Goal: Information Seeking & Learning: Find specific page/section

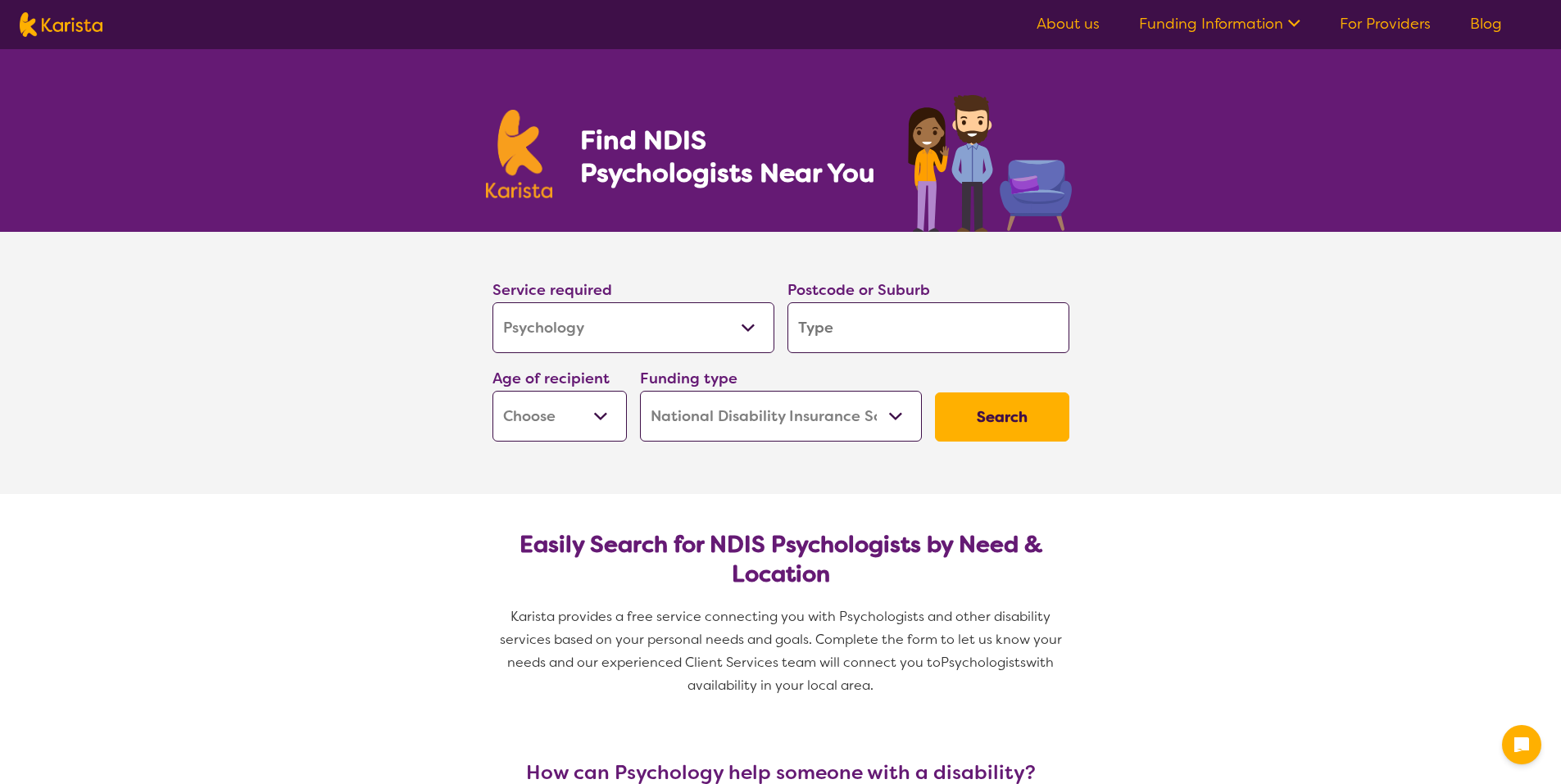
select select "Psychology"
select select "NDIS"
select select "Psychology"
select select "NDIS"
click at [626, 336] on select "Allied Health Assistant Assessment ([MEDICAL_DATA] or [MEDICAL_DATA]) Behaviour…" at bounding box center [633, 328] width 282 height 51
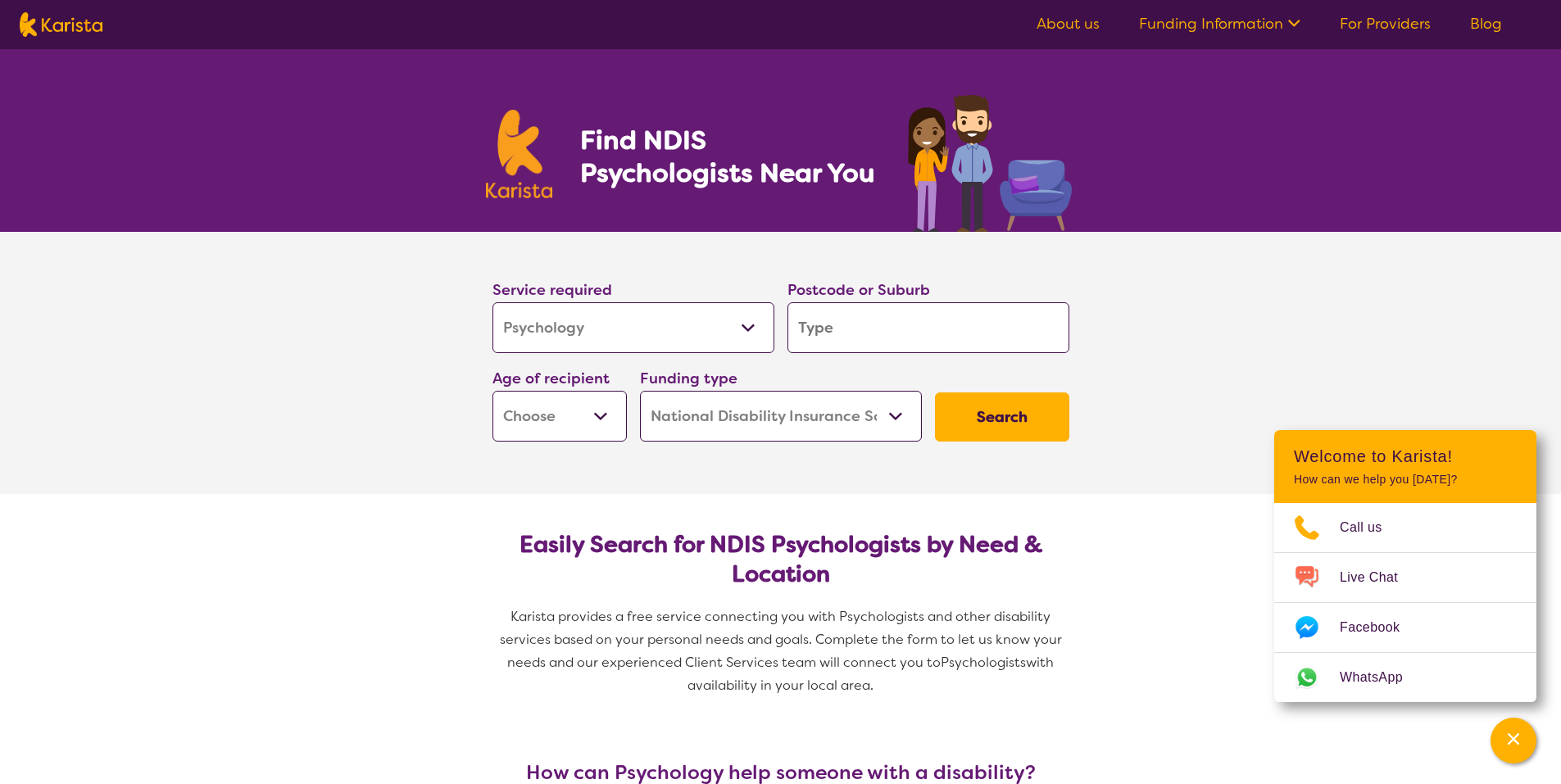
click at [676, 318] on select "Allied Health Assistant Assessment ([MEDICAL_DATA] or [MEDICAL_DATA]) Behaviour…" at bounding box center [633, 328] width 282 height 51
click at [795, 426] on select "Home Care Package (HCP) National Disability Insurance Scheme (NDIS) I don't know" at bounding box center [781, 416] width 282 height 51
select select "i-don-t-know"
click at [640, 391] on select "Home Care Package (HCP) National Disability Insurance Scheme (NDIS) I don't know" at bounding box center [781, 416] width 282 height 51
select select "i-don-t-know"
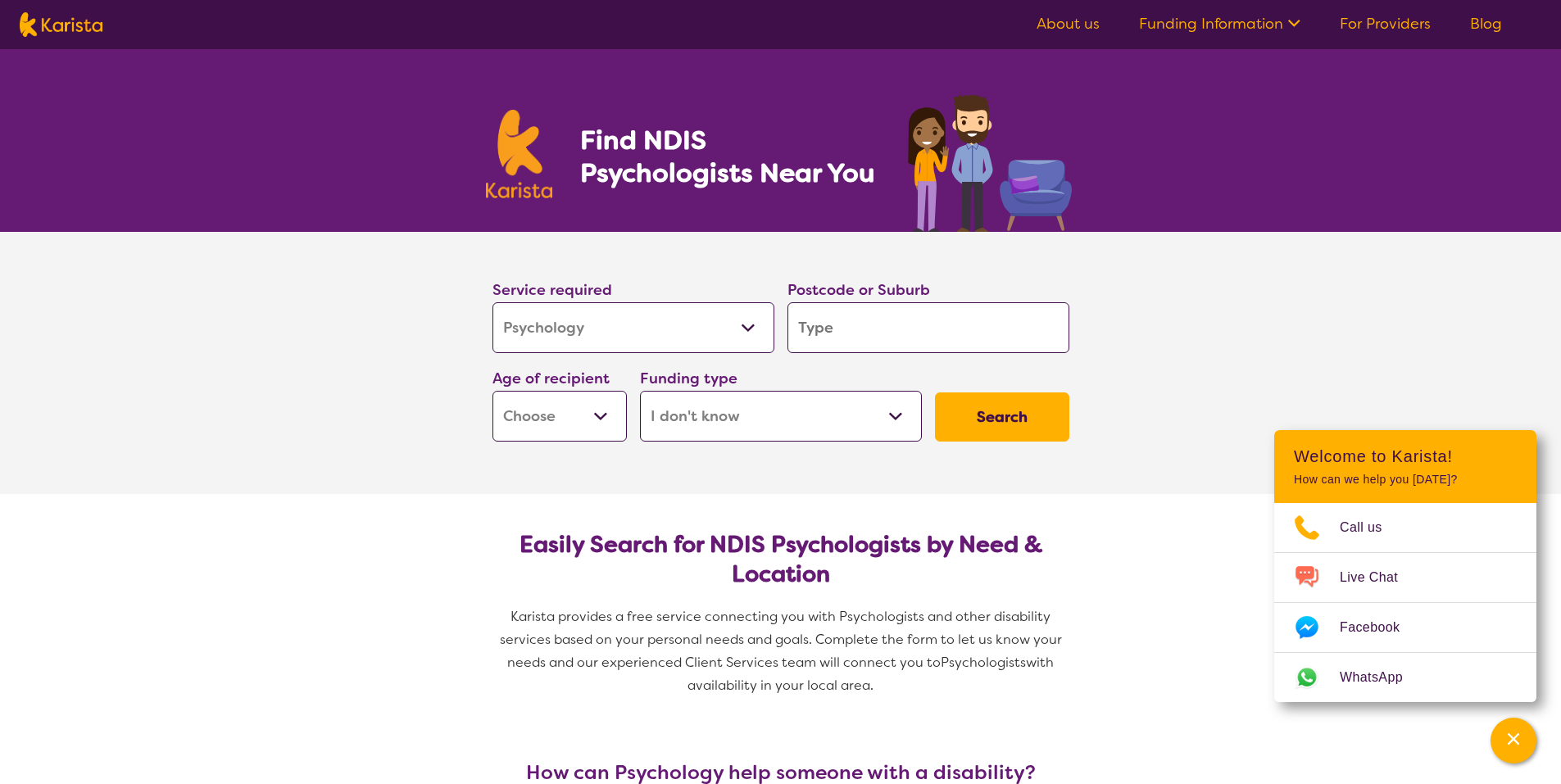
click at [991, 332] on input "search" at bounding box center [929, 328] width 282 height 51
click at [1014, 422] on button "Search" at bounding box center [1002, 416] width 134 height 49
click at [949, 309] on input "search" at bounding box center [929, 328] width 282 height 51
type input "3"
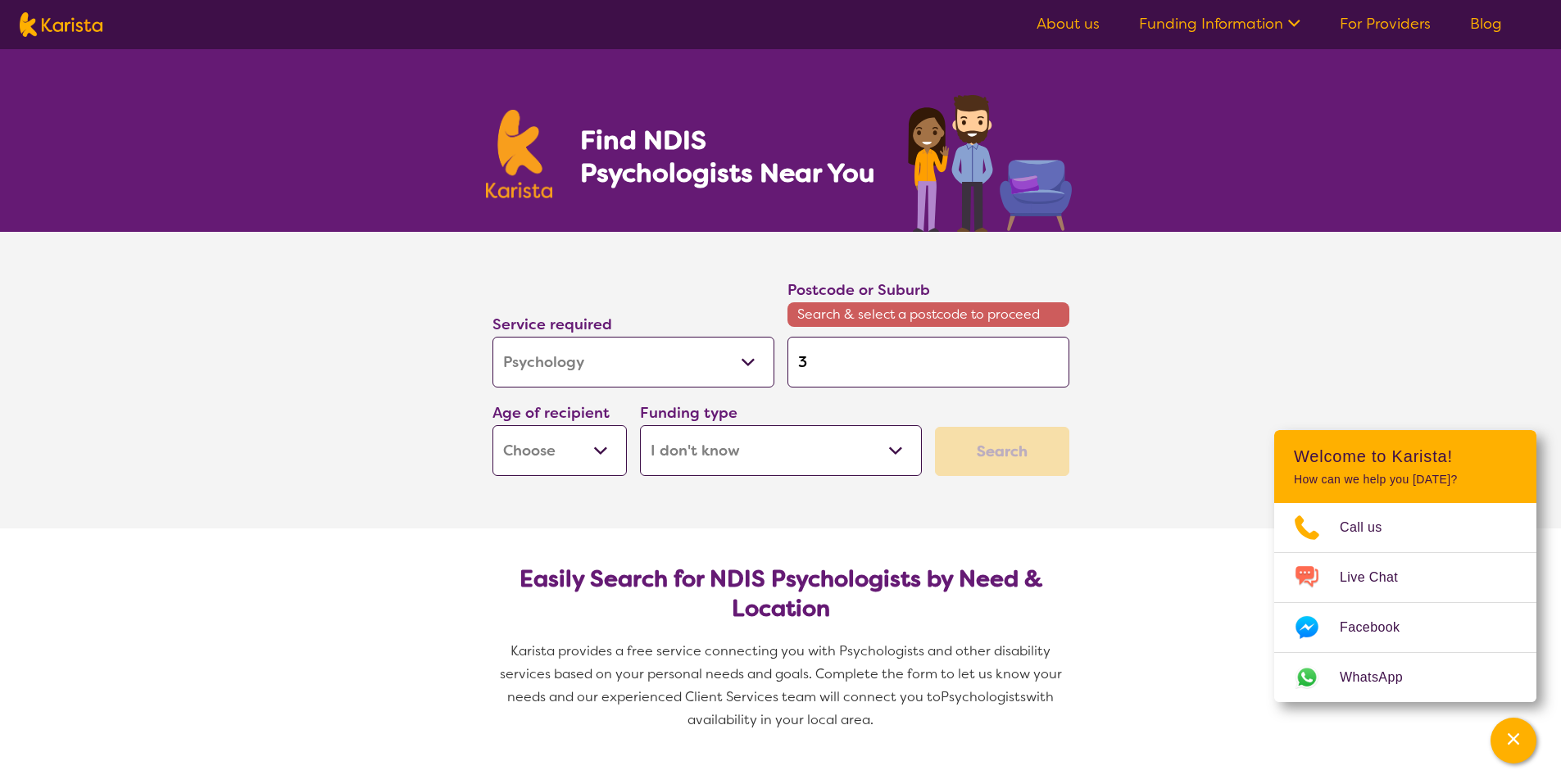
type input "30"
type input "304"
type input "3048"
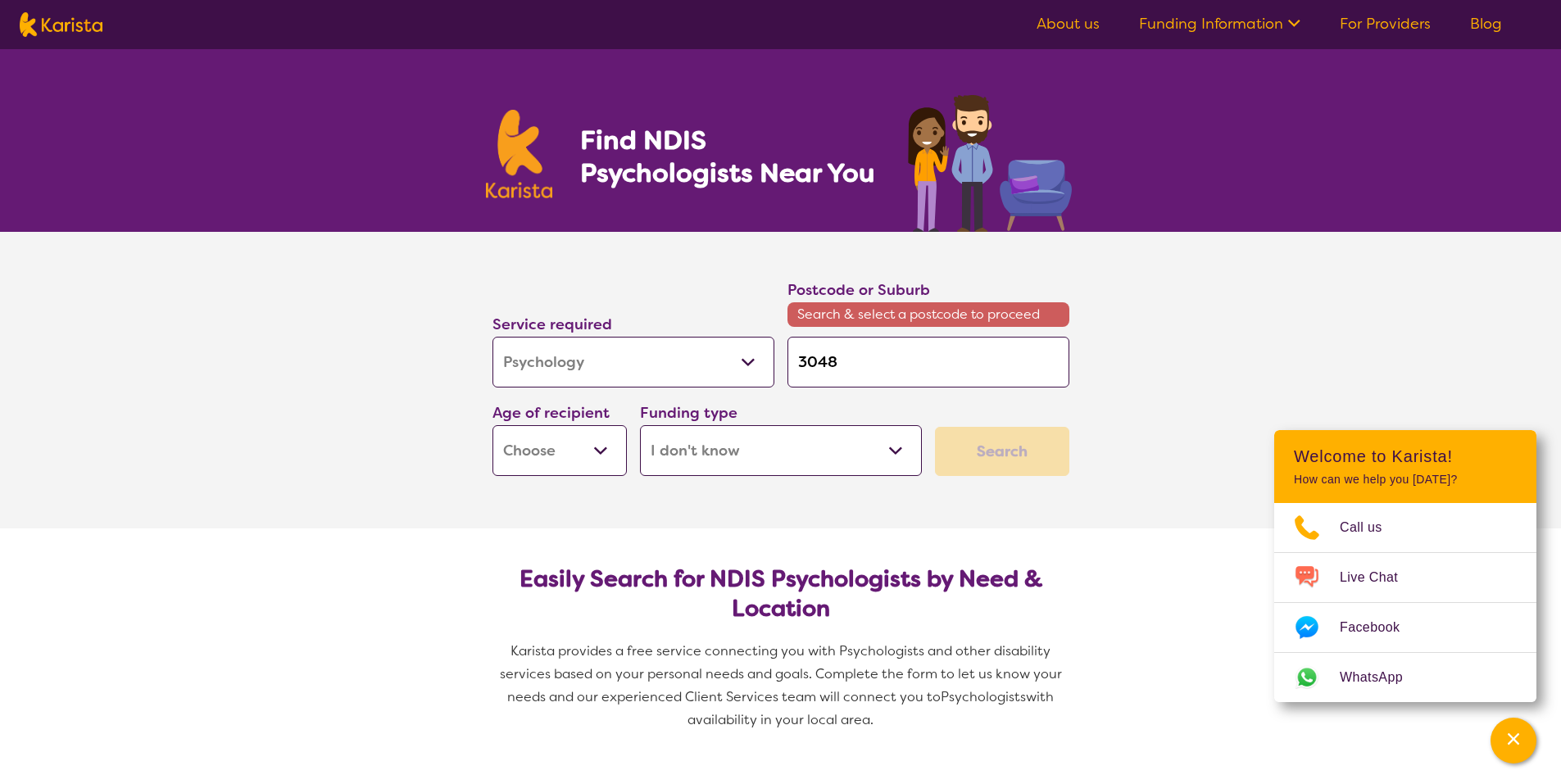
type input "3048"
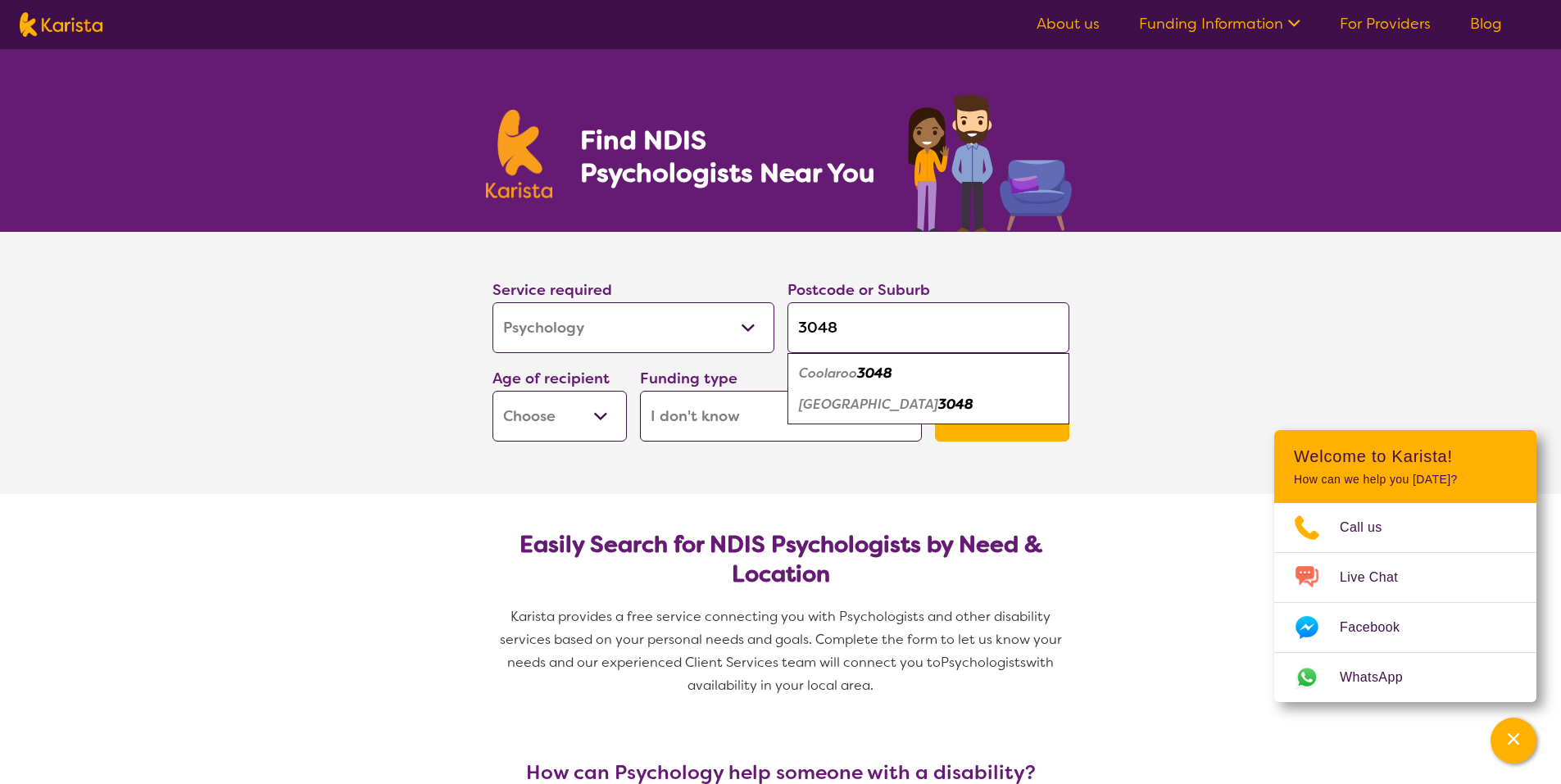
type input "3048"
click at [897, 374] on div "Coolaroo 3048" at bounding box center [928, 373] width 265 height 31
click at [972, 413] on button "Search" at bounding box center [1002, 416] width 134 height 49
click at [597, 416] on select "Early Childhood - 0 to 9 Child - 10 to 11 Adolescent - 12 to 17 Adult - 18 to 6…" at bounding box center [559, 416] width 134 height 51
select select "AD"
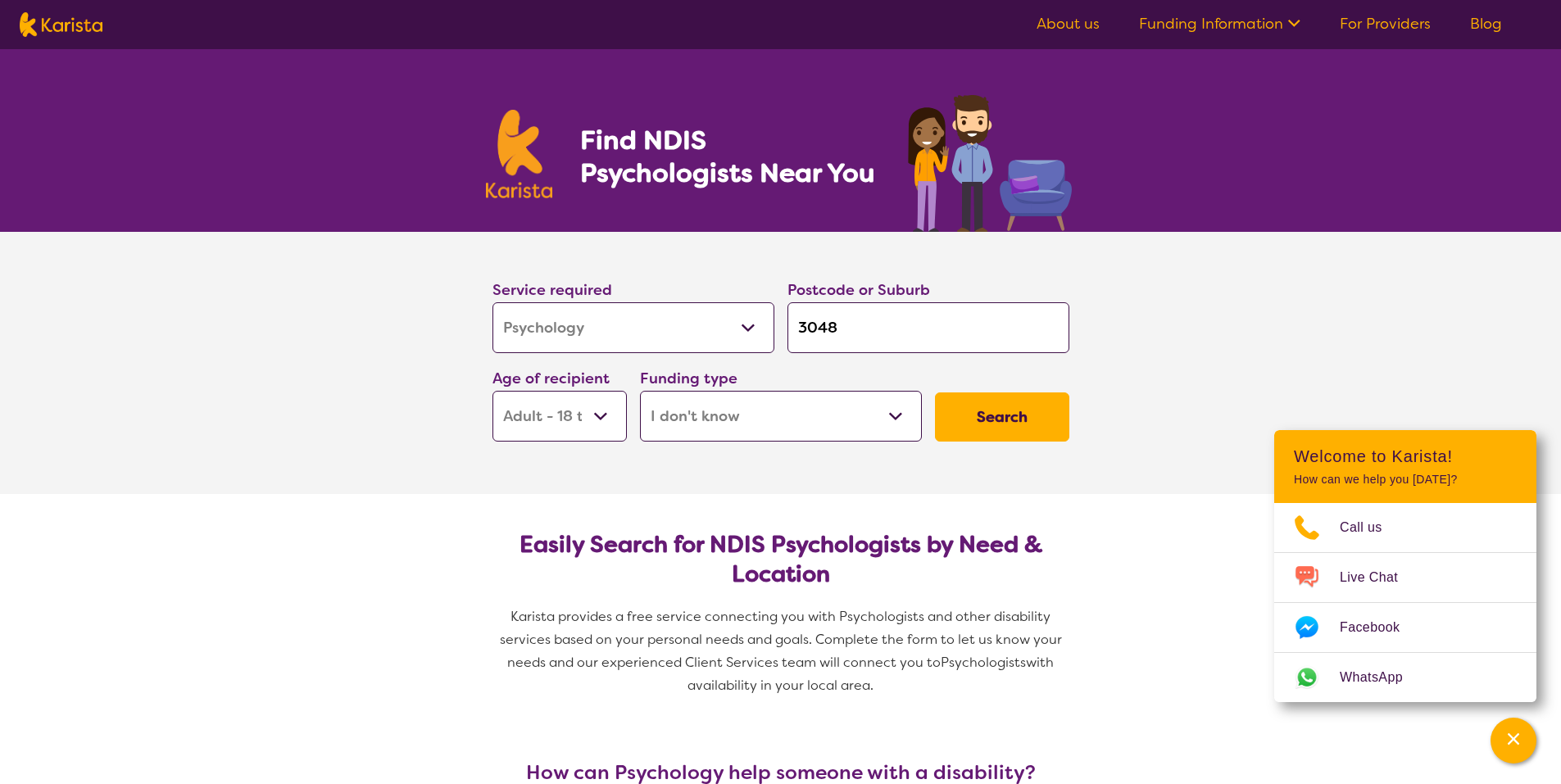
click at [492, 391] on select "Early Childhood - 0 to 9 Child - 10 to 11 Adolescent - 12 to 17 Adult - 18 to 6…" at bounding box center [559, 416] width 134 height 51
select select "AD"
click at [994, 420] on button "Search" at bounding box center [1002, 416] width 134 height 49
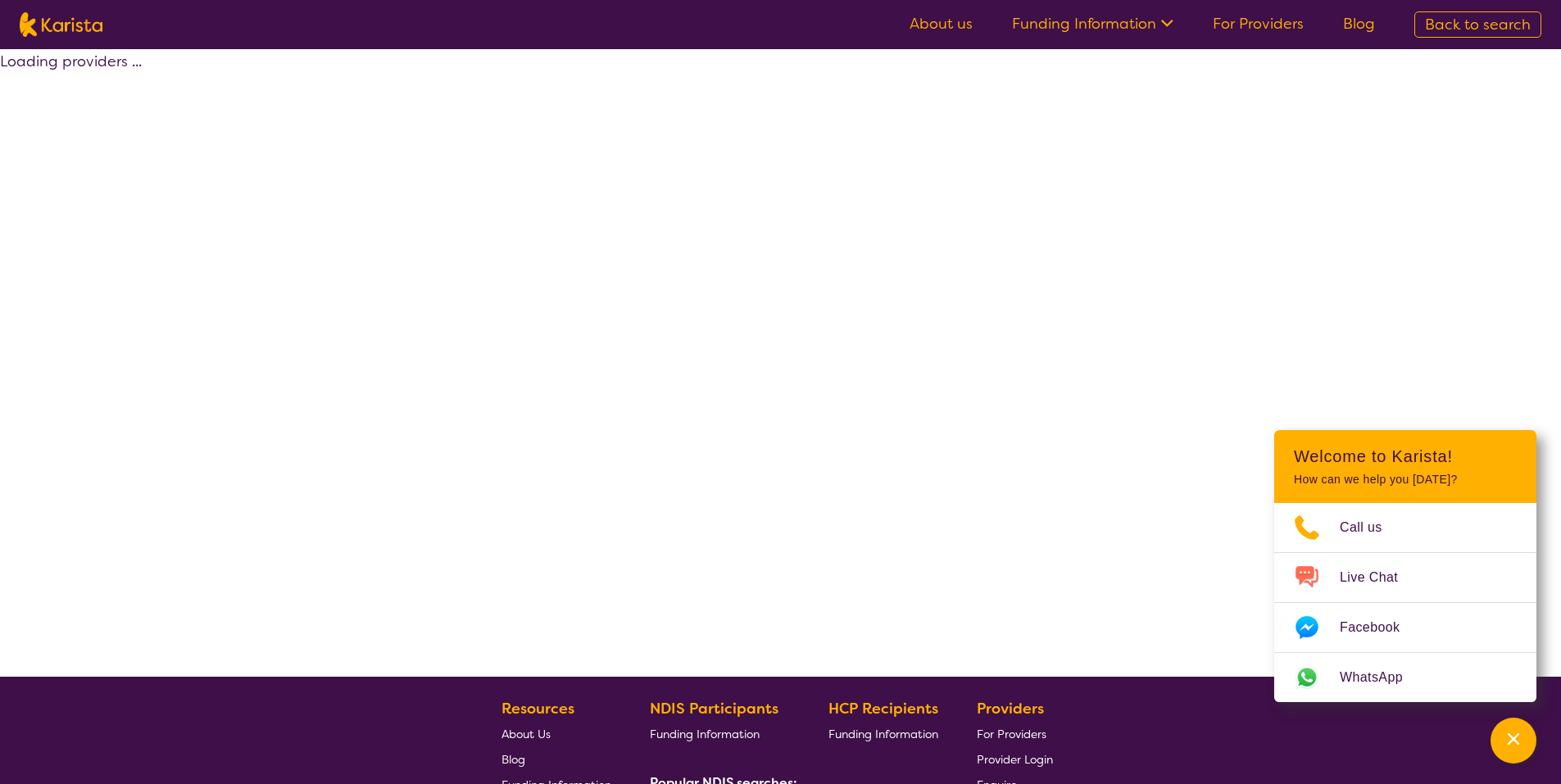
select select "Psychology"
select select "AD"
